Goal: Information Seeking & Learning: Learn about a topic

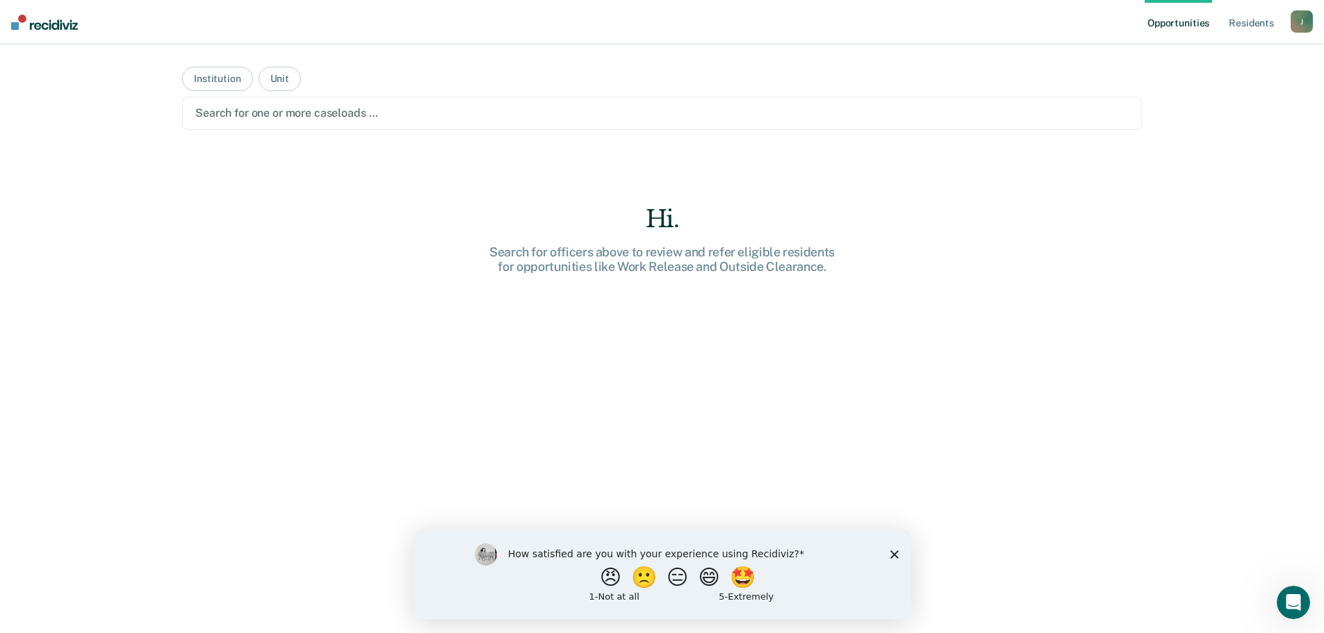
click at [650, 107] on div at bounding box center [662, 113] width 934 height 16
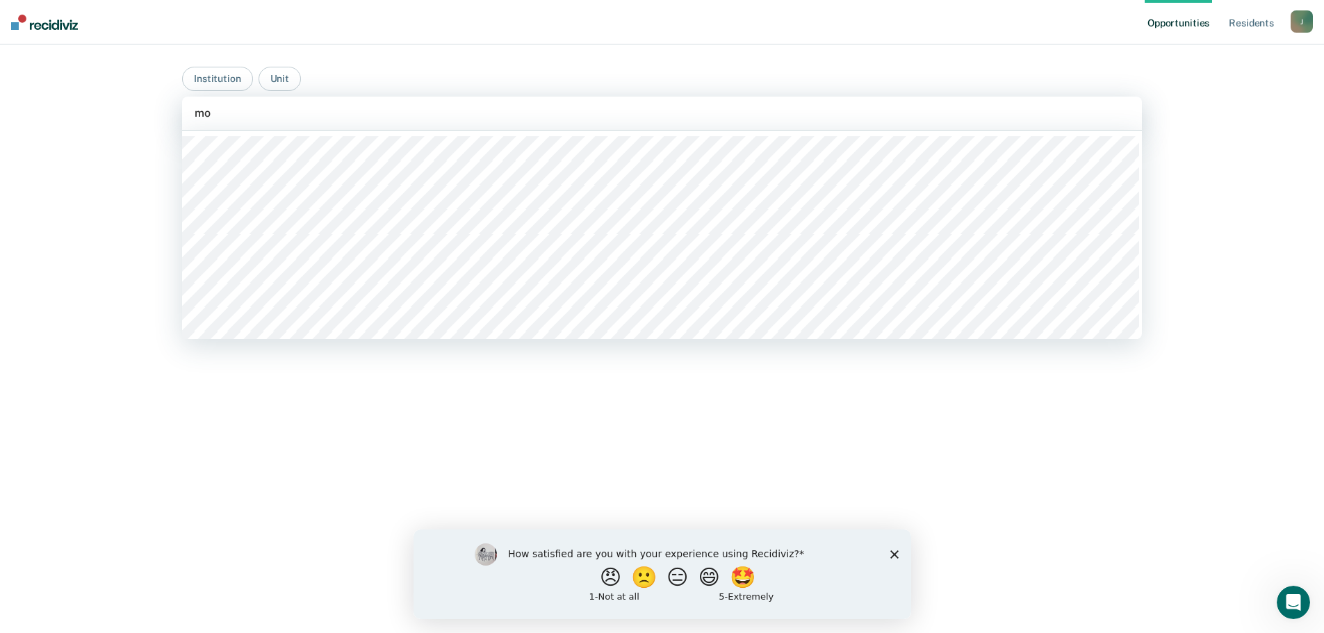
type input "mob"
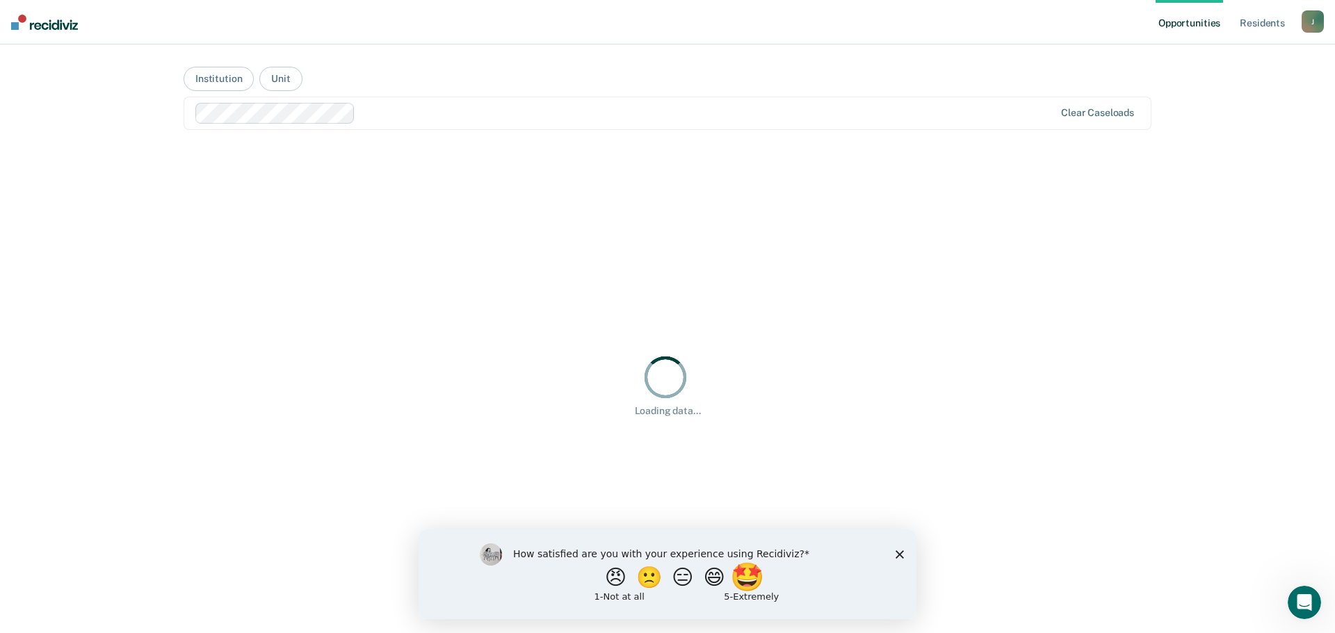
click at [751, 579] on button "🤩" at bounding box center [749, 577] width 38 height 28
click at [806, 588] on icon "Submit your response" at bounding box center [808, 586] width 11 height 11
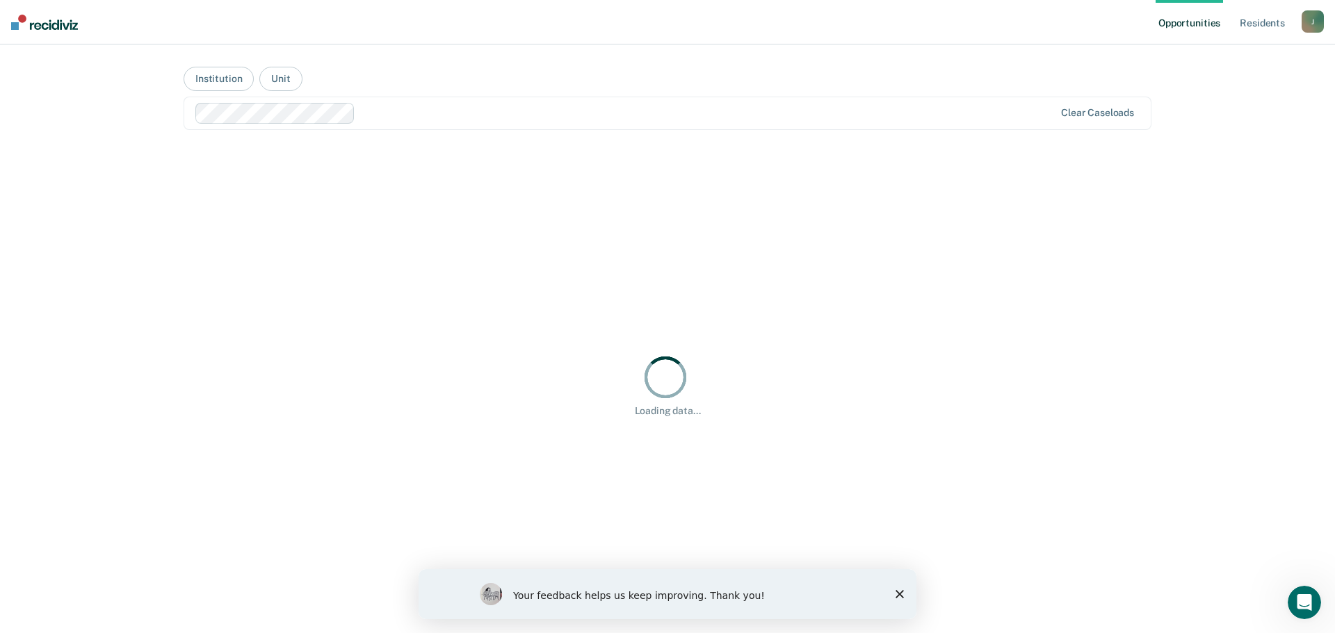
click at [893, 583] on div "Your feedback helps us keep improving. Thank you!" at bounding box center [668, 594] width 498 height 50
click at [900, 592] on icon "Close survey" at bounding box center [899, 594] width 8 height 8
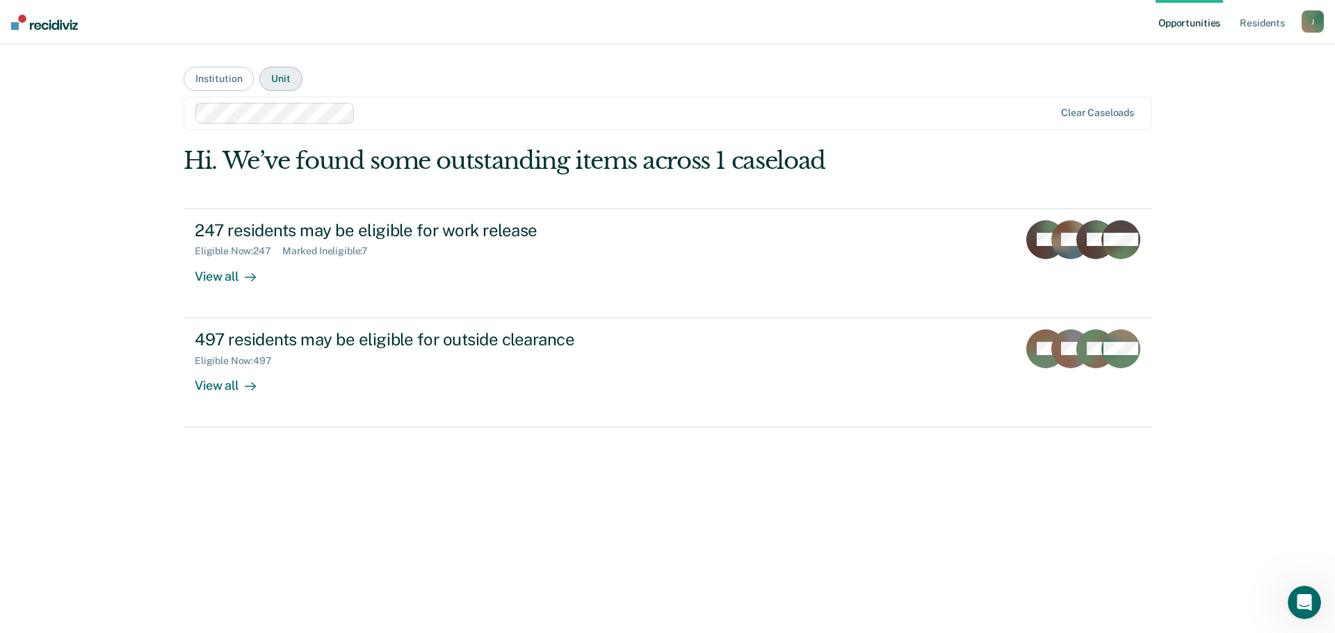
click at [282, 84] on button "Unit" at bounding box center [280, 79] width 42 height 24
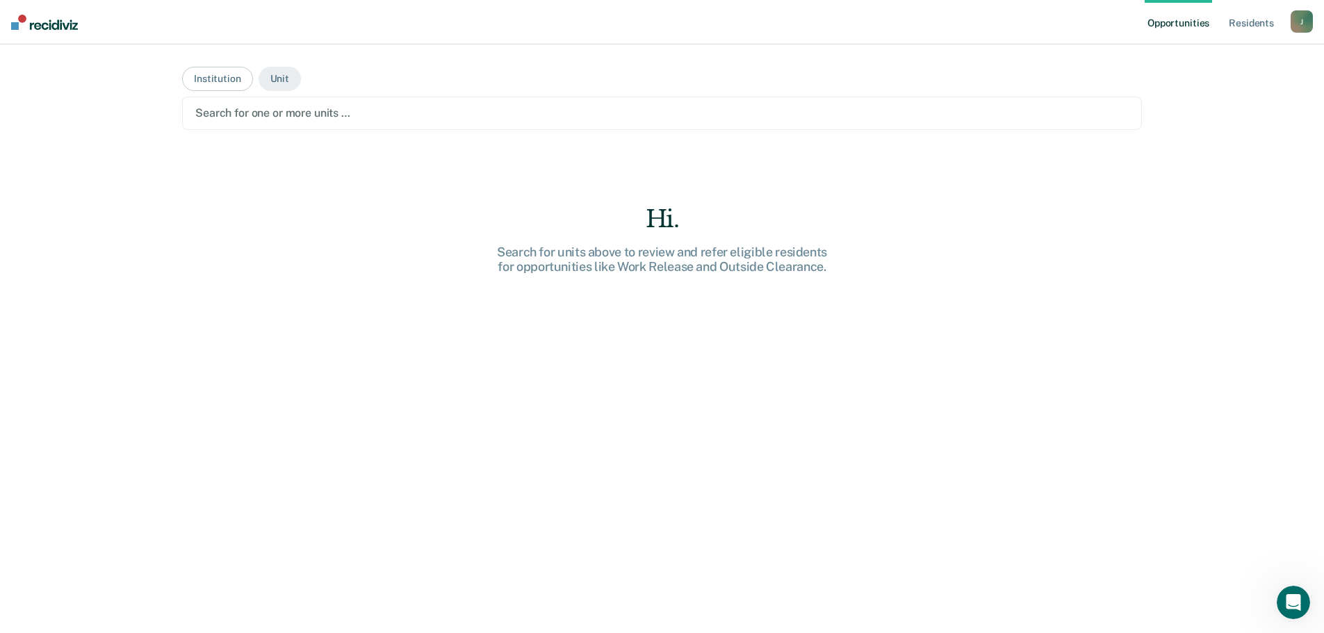
click at [403, 109] on div at bounding box center [662, 113] width 934 height 16
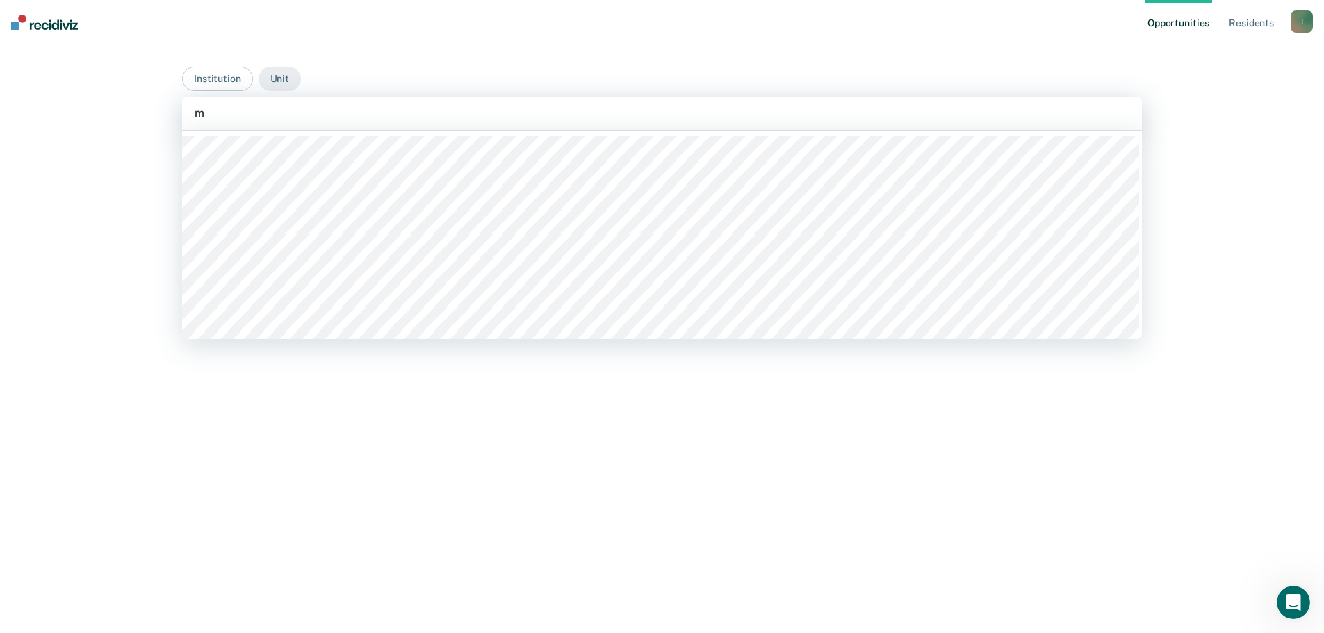
type input "mo"
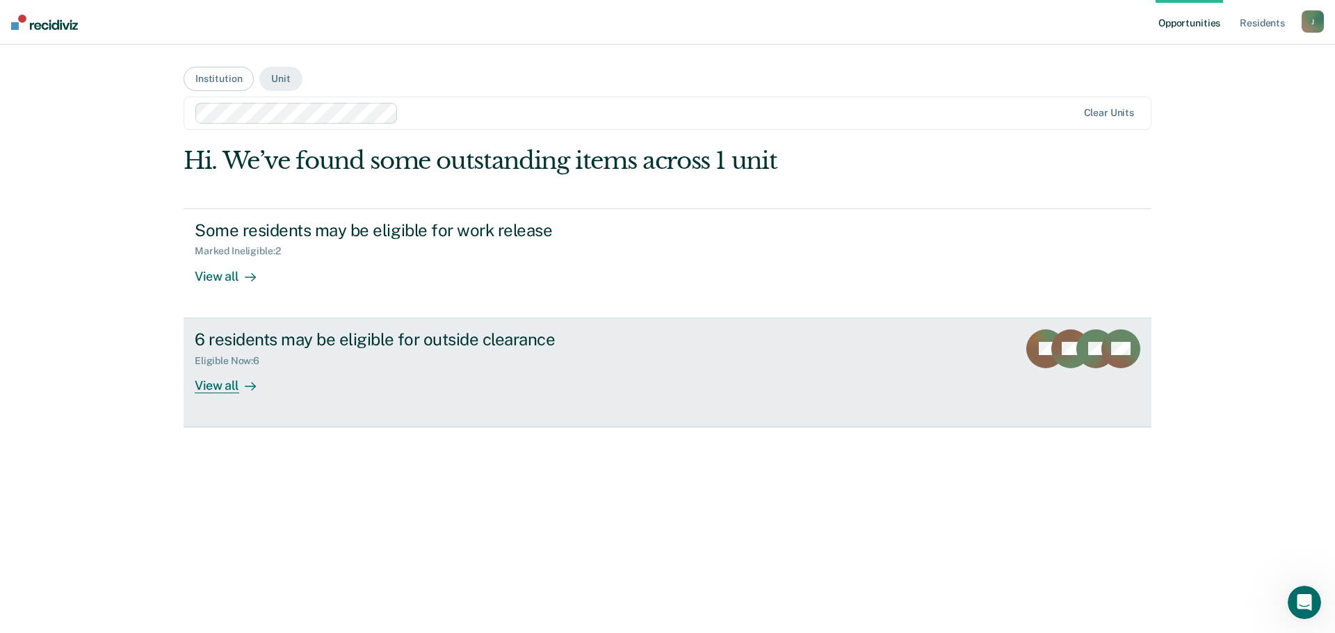
click at [220, 392] on div "View all" at bounding box center [234, 379] width 78 height 27
